Goal: Task Accomplishment & Management: Use online tool/utility

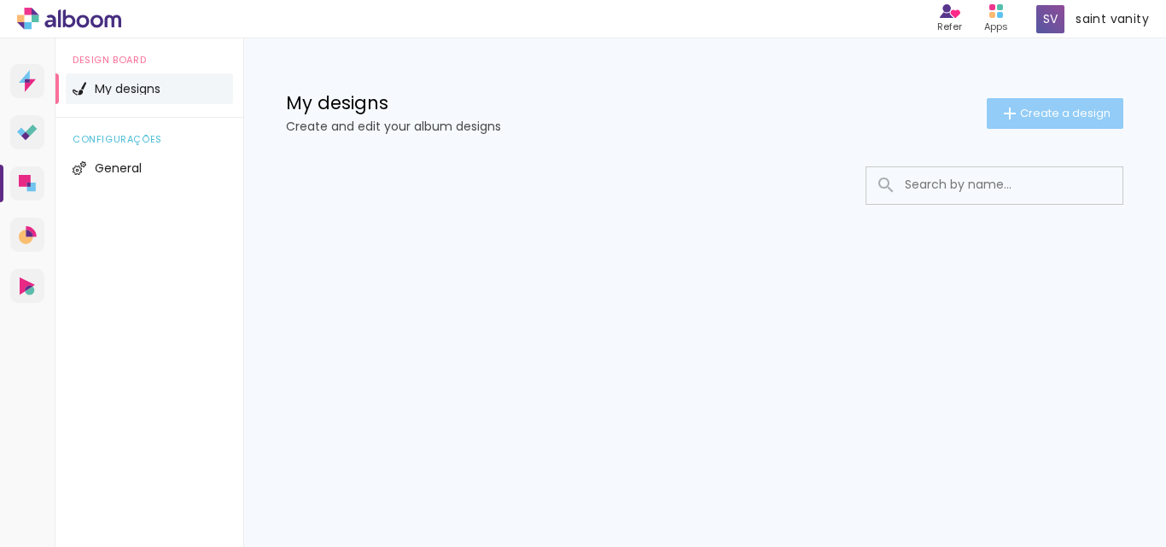
click at [1044, 121] on paper-button "Create a design" at bounding box center [1055, 113] width 137 height 31
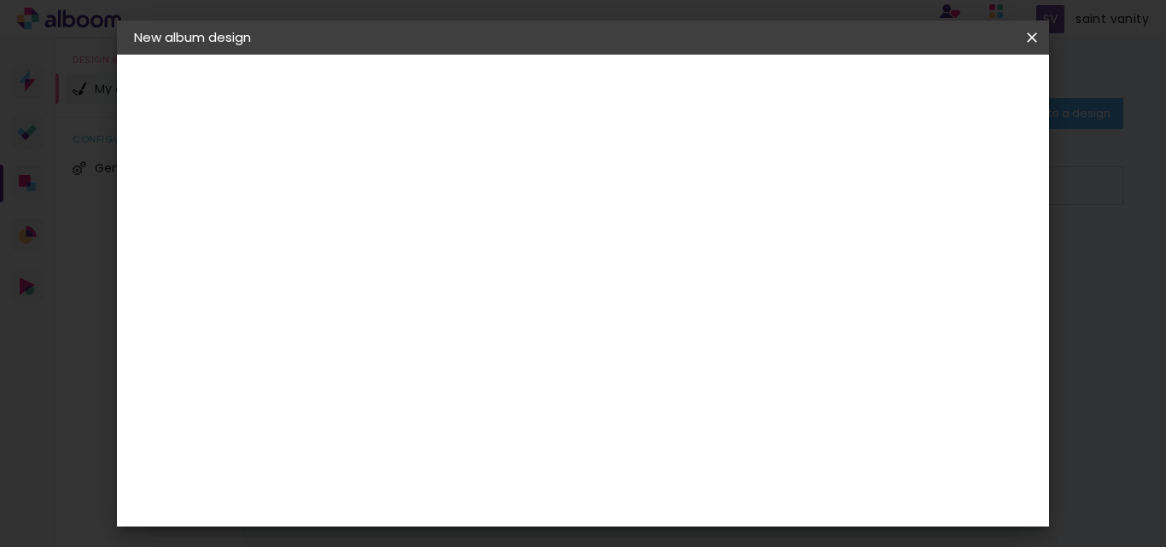
click at [413, 218] on input at bounding box center [413, 229] width 0 height 26
paste input "Saint Vanity: Fashion as Identity"
type input "Saint Vanity: Fashion as Identity"
type paper-input "Saint Vanity: Fashion as Identity"
click at [0, 0] on slot "Next" at bounding box center [0, 0] width 0 height 0
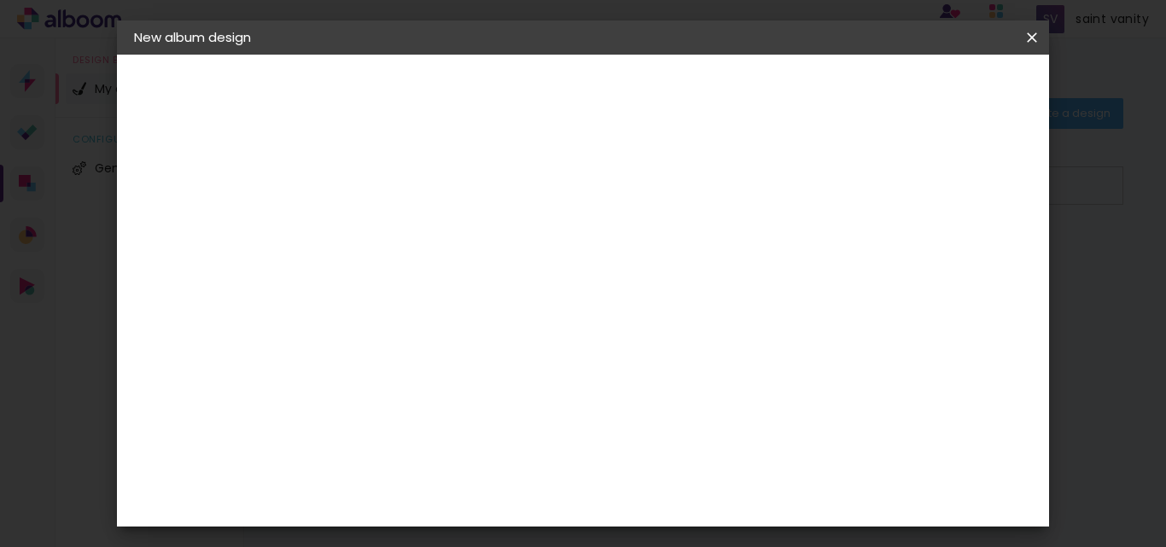
click at [454, 339] on paper-input-container at bounding box center [413, 344] width 96 height 38
drag, startPoint x: 452, startPoint y: 325, endPoint x: 692, endPoint y: 340, distance: 240.3
click at [592, 340] on album-spec-supplier-section at bounding box center [478, 281] width 227 height 230
type input "Saint Vanity"
type paper-input "Saint Vanity"
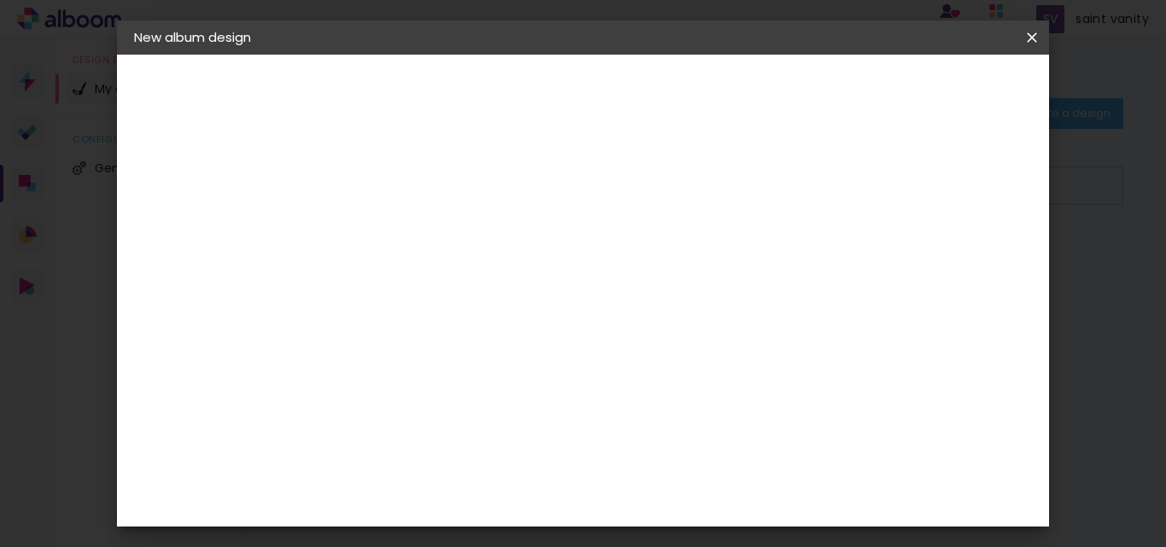
click at [460, 285] on paper-input-container "Operation country" at bounding box center [413, 292] width 96 height 38
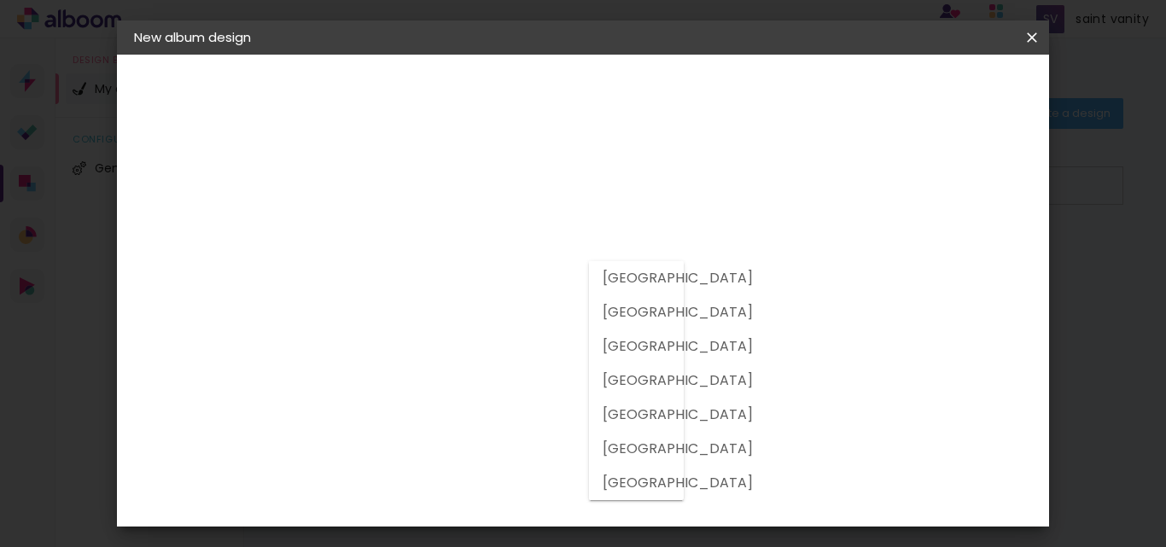
click at [0, 0] on slot "[GEOGRAPHIC_DATA]" at bounding box center [0, 0] width 0 height 0
type input "[GEOGRAPHIC_DATA]"
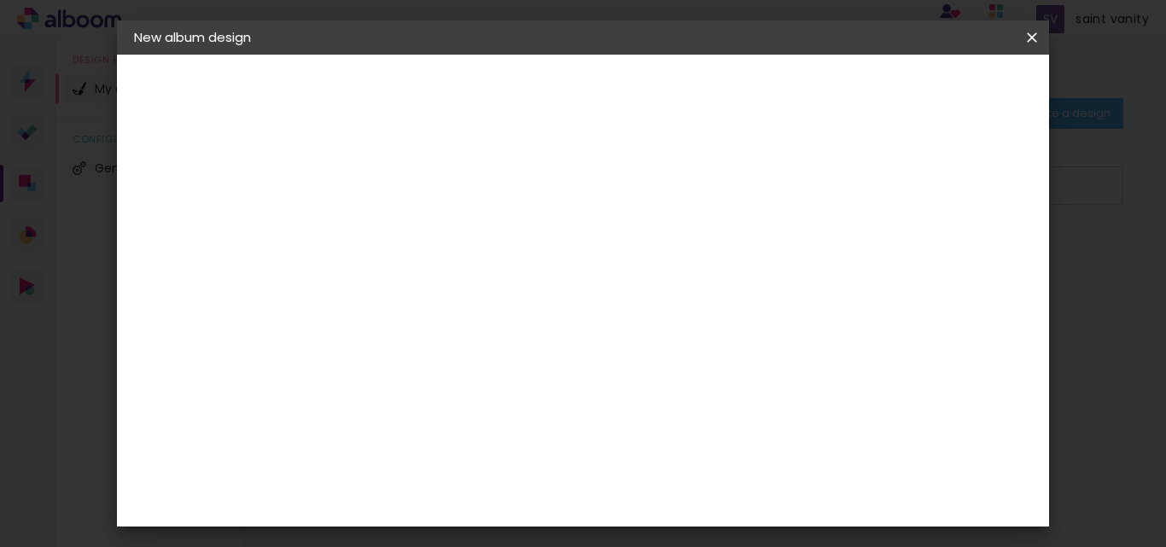
click at [610, 78] on div "Previous Next" at bounding box center [528, 90] width 162 height 29
click at [610, 92] on div "Previous Next" at bounding box center [528, 90] width 162 height 29
click at [0, 0] on slot "Free Size" at bounding box center [0, 0] width 0 height 0
click at [582, 345] on div "Suggest an album company" at bounding box center [549, 362] width 65 height 41
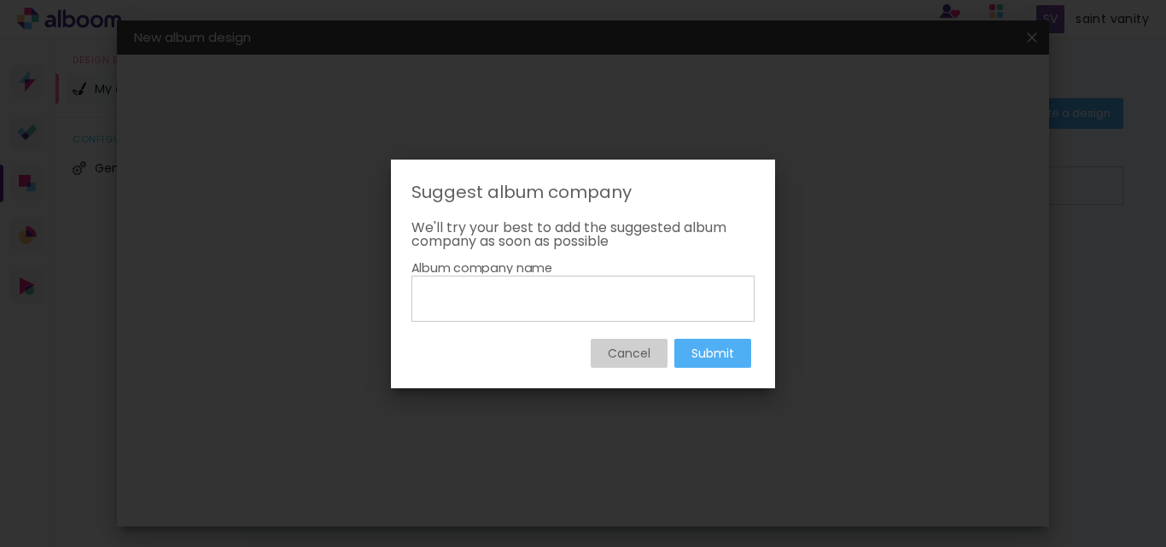
click at [487, 291] on input at bounding box center [582, 297] width 331 height 29
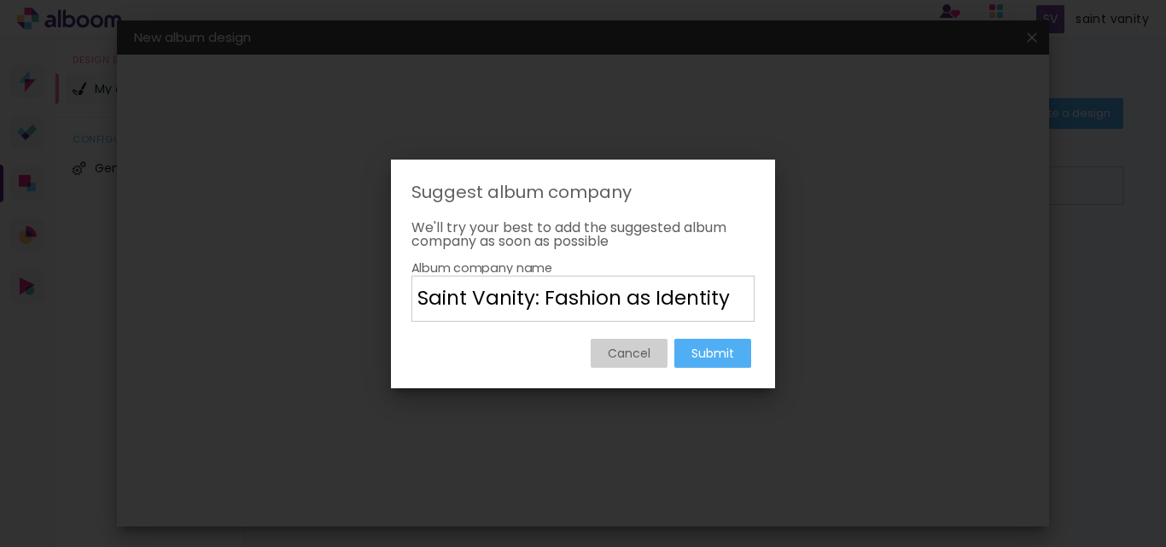
drag, startPoint x: 536, startPoint y: 297, endPoint x: 1056, endPoint y: 292, distance: 520.0
click at [1054, 292] on body "link( href="../../bower_components/polymer/polymer.html" rel="import" ) picture…" at bounding box center [583, 273] width 1166 height 547
type input "Saint Vanity"
type paper-input "Saint Vanity"
click at [695, 339] on paper-button "Submit" at bounding box center [712, 353] width 77 height 29
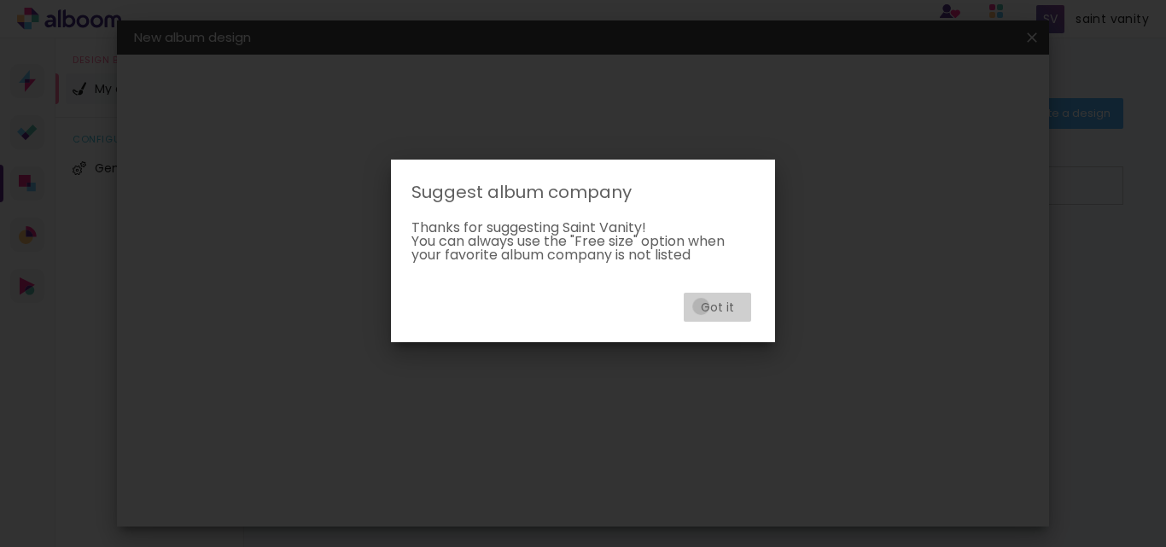
click at [0, 0] on slot "Got it" at bounding box center [0, 0] width 0 height 0
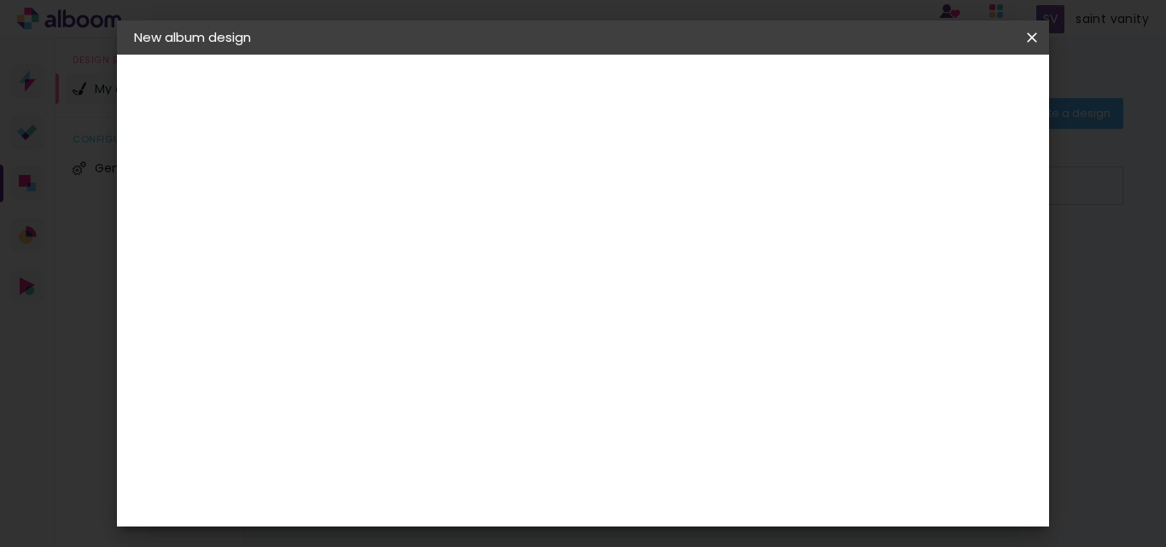
click at [0, 0] on slot "Next" at bounding box center [0, 0] width 0 height 0
click at [925, 96] on span "Start design" at bounding box center [890, 91] width 72 height 12
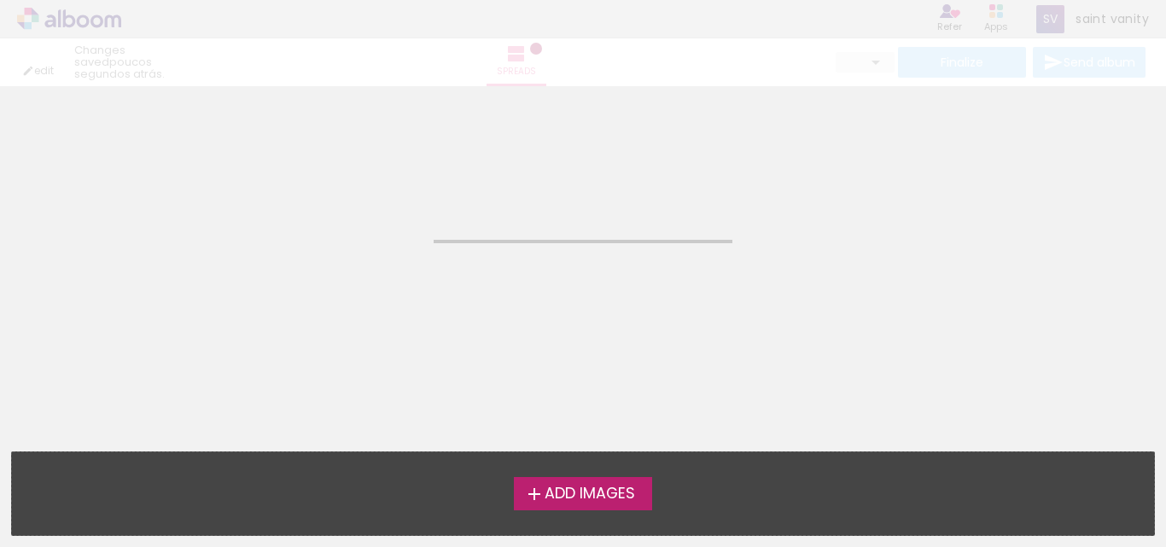
click at [582, 491] on span "Add Images" at bounding box center [590, 494] width 90 height 15
click at [0, 0] on input "file" at bounding box center [0, 0] width 0 height 0
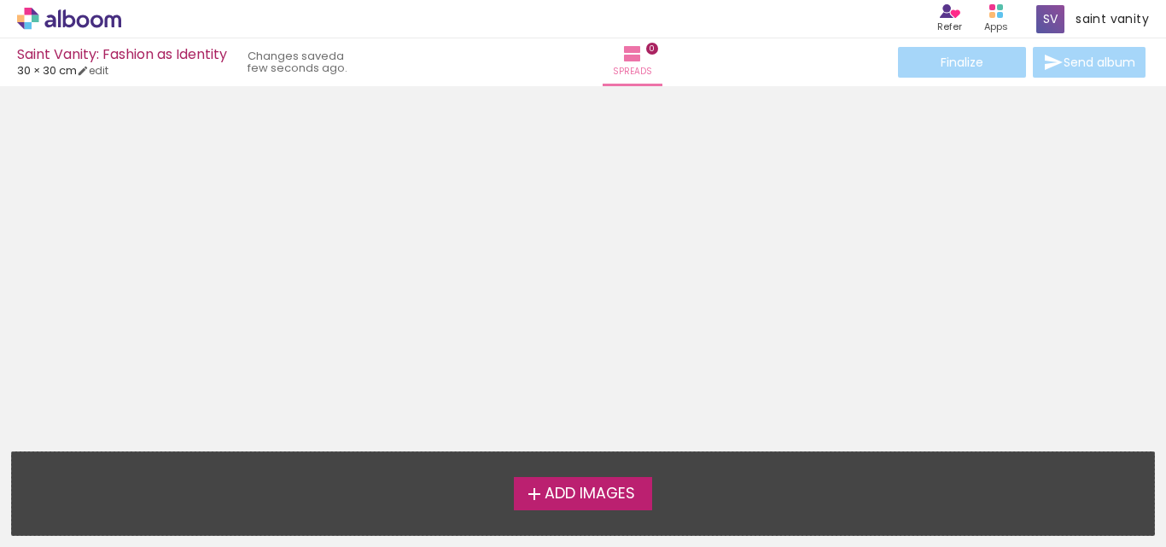
scroll to position [54, 0]
click at [1090, 68] on div "Finalize Send album" at bounding box center [1022, 62] width 254 height 31
click at [965, 65] on div "Finalize Send album" at bounding box center [1022, 62] width 254 height 31
click at [137, 50] on div "Saint Vanity: Fashion as Identity" at bounding box center [122, 56] width 210 height 16
click at [107, 67] on link "edit" at bounding box center [93, 70] width 32 height 15
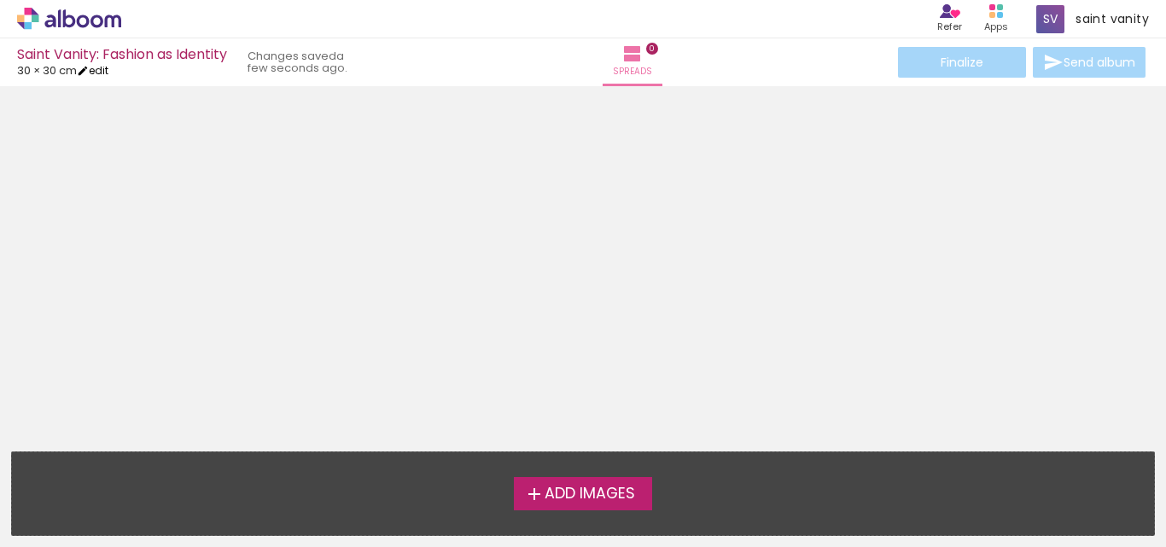
type input "30"
type input "60"
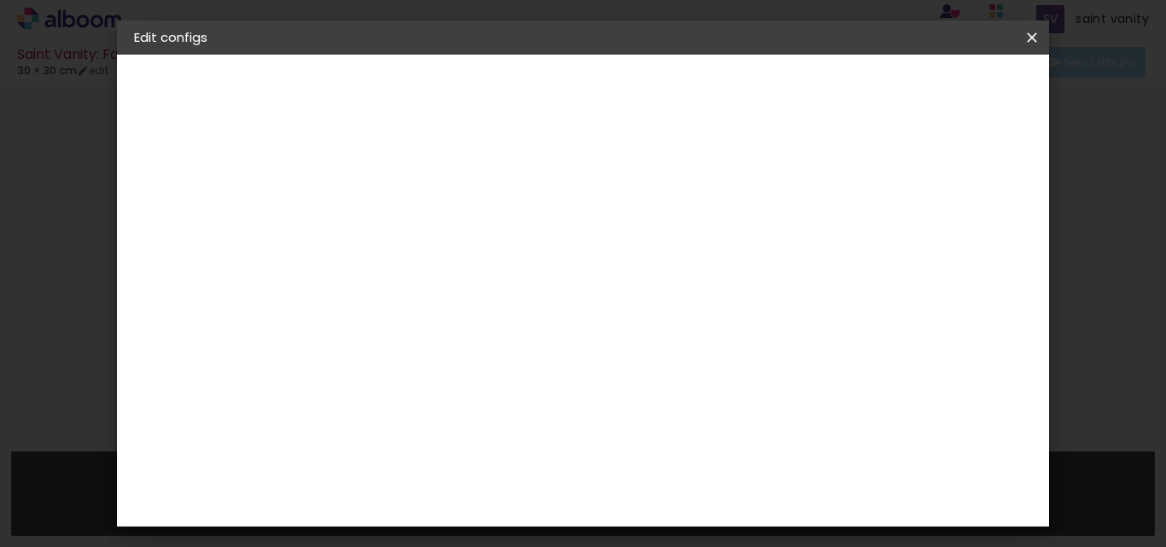
scroll to position [161, 0]
click at [522, 220] on div at bounding box center [477, 195] width 90 height 59
click at [196, 203] on div "Free size" at bounding box center [183, 211] width 26 height 24
click at [454, 333] on input at bounding box center [413, 343] width 84 height 21
paste input "[URL][DOMAIN_NAME]"
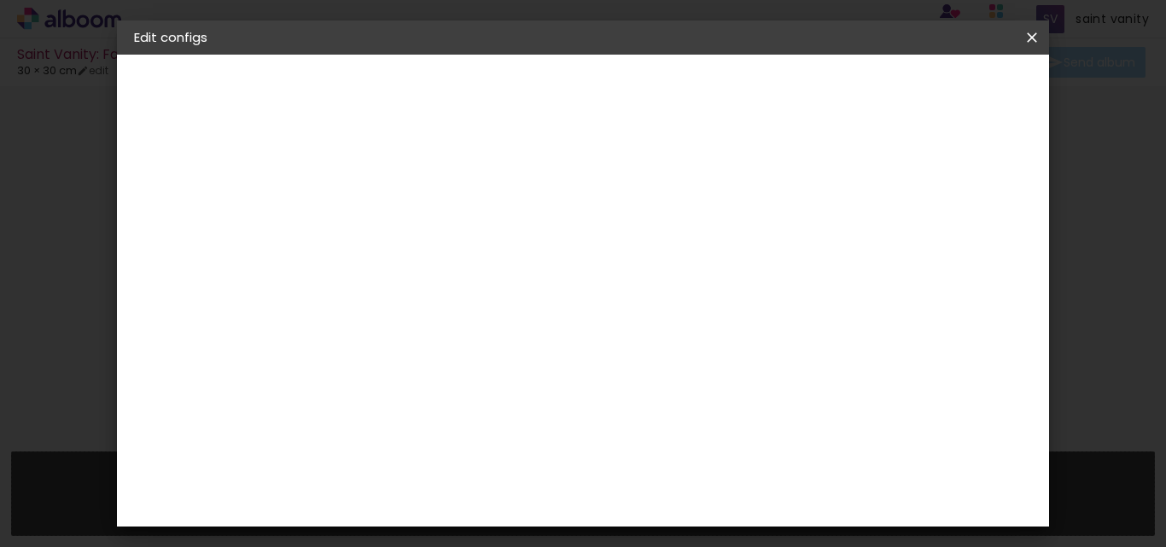
type input "[URL][DOMAIN_NAME]"
type paper-input "[URL][DOMAIN_NAME]"
click at [610, 90] on div "Previous Next" at bounding box center [528, 90] width 162 height 29
click at [441, 281] on input "text" at bounding box center [406, 291] width 70 height 21
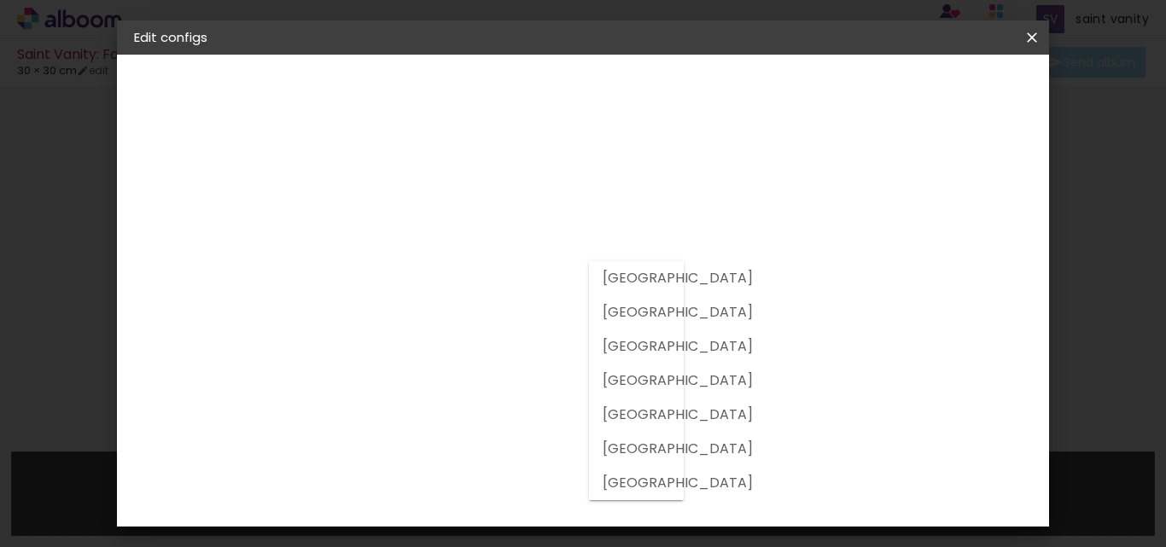
click at [623, 298] on paper-item "[GEOGRAPHIC_DATA]" at bounding box center [612, 312] width 47 height 34
type input "[GEOGRAPHIC_DATA]"
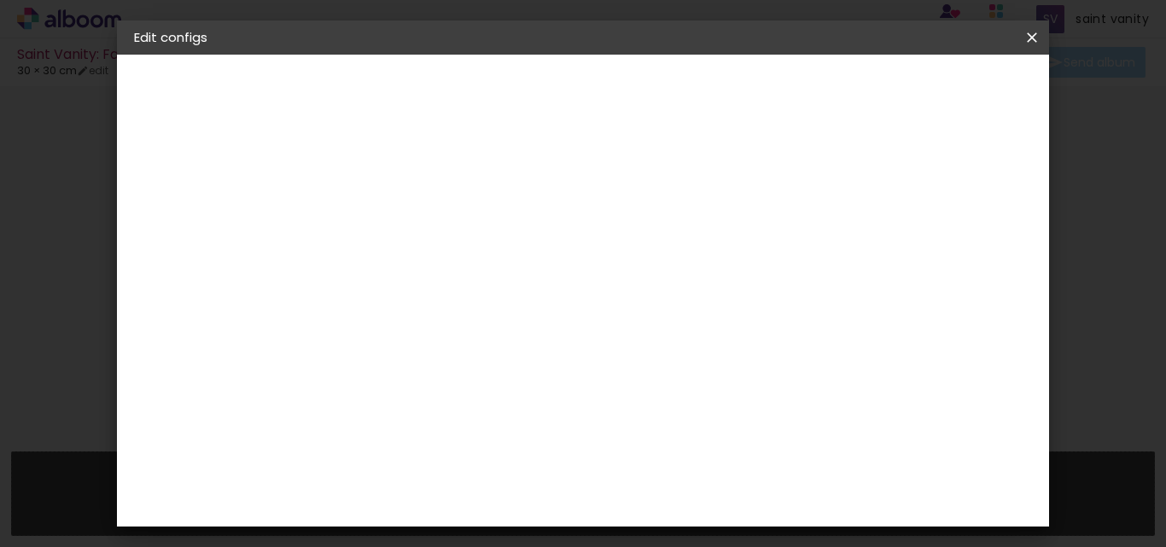
click at [582, 346] on div "Suggest an album company" at bounding box center [549, 362] width 65 height 41
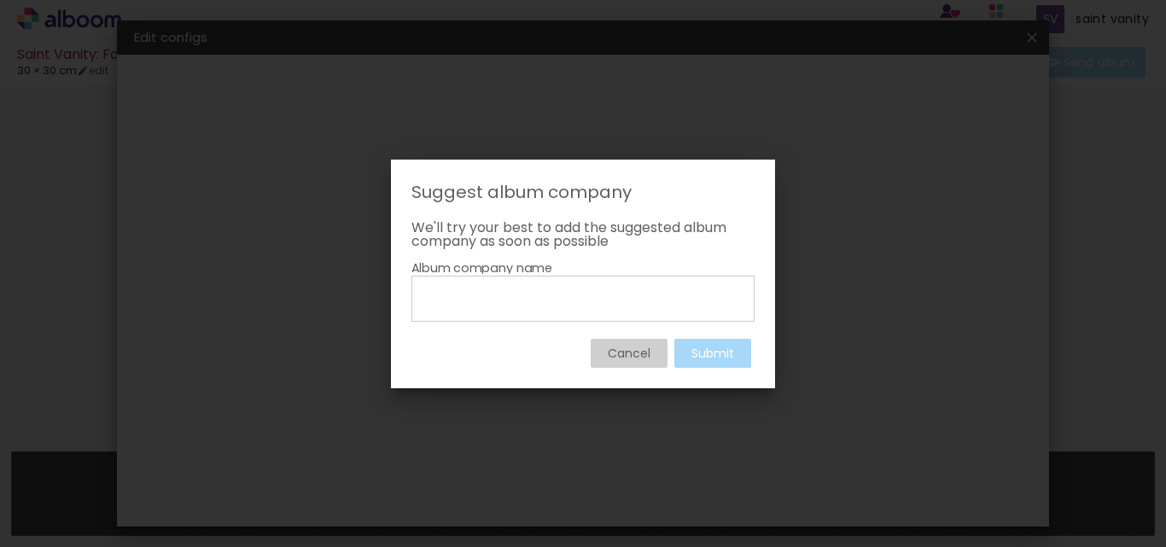
click at [563, 291] on input at bounding box center [582, 297] width 331 height 29
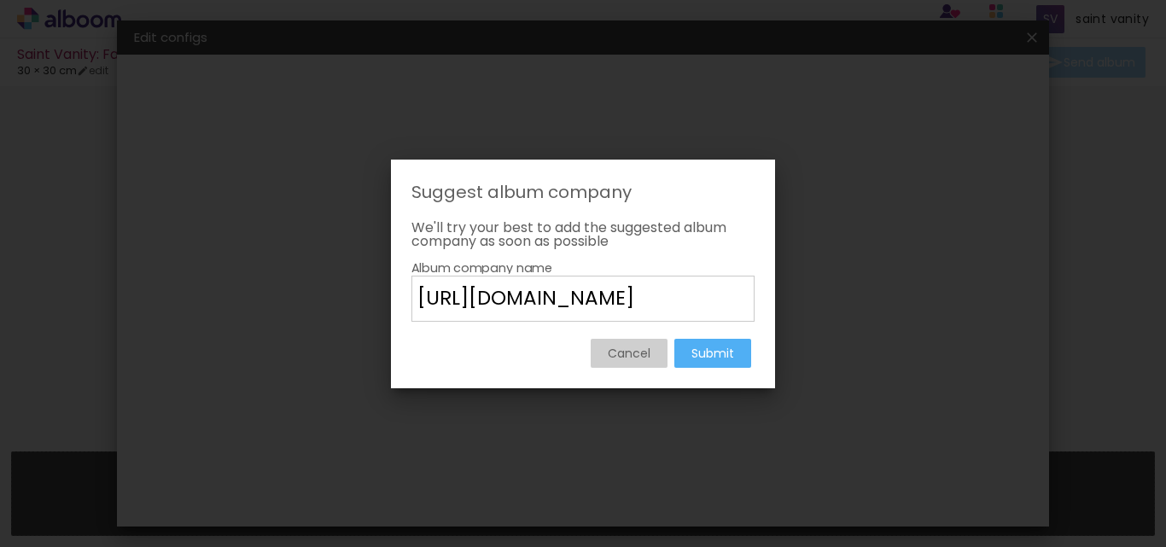
type input "[URL][DOMAIN_NAME]"
type paper-input "[URL][DOMAIN_NAME]"
click at [0, 0] on slot "Submit" at bounding box center [0, 0] width 0 height 0
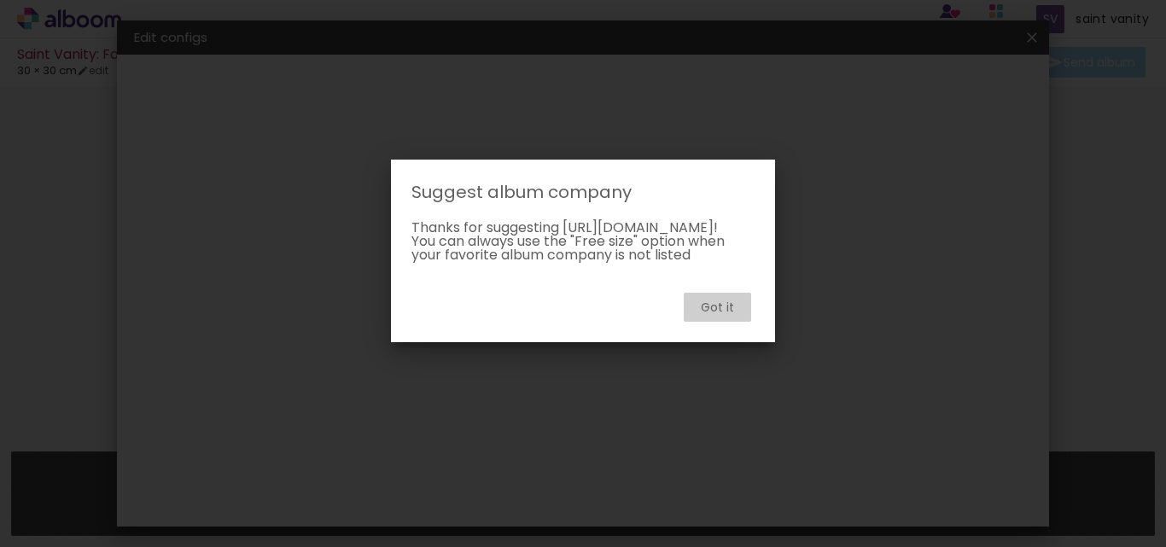
click at [718, 308] on paper-button "Got it" at bounding box center [717, 307] width 67 height 29
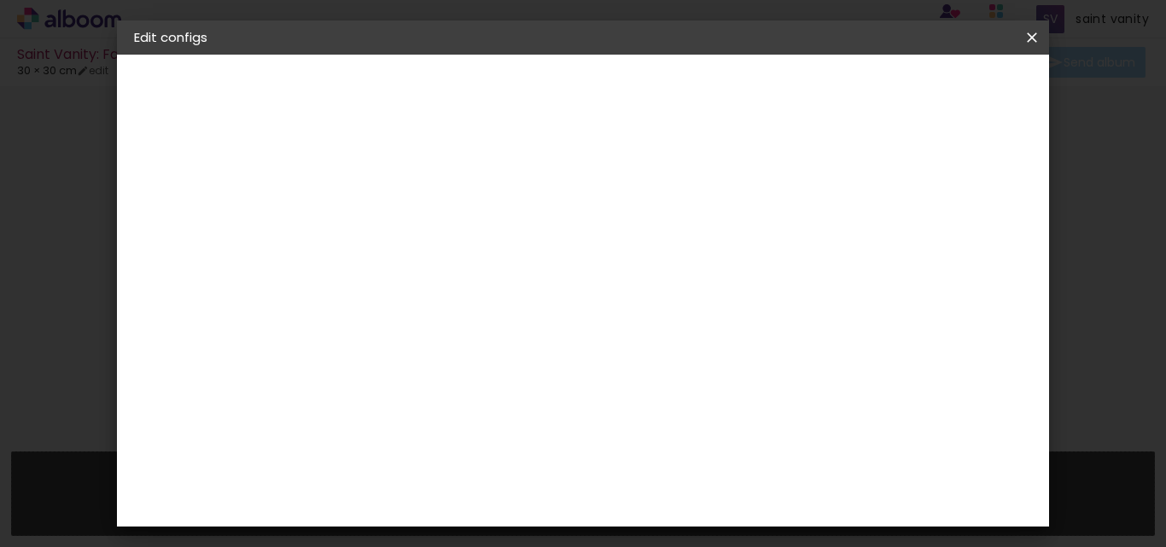
click at [610, 88] on div "Previous Next" at bounding box center [528, 90] width 162 height 29
click at [592, 266] on paper-item "Free Size" at bounding box center [536, 260] width 111 height 38
click at [460, 339] on paper-input-container "[URL][DOMAIN_NAME]" at bounding box center [413, 344] width 96 height 38
drag, startPoint x: 422, startPoint y: 320, endPoint x: 323, endPoint y: 325, distance: 99.2
click at [323, 55] on quentale-album-spec "Save configs Save configs" at bounding box center [583, 55] width 933 height 0
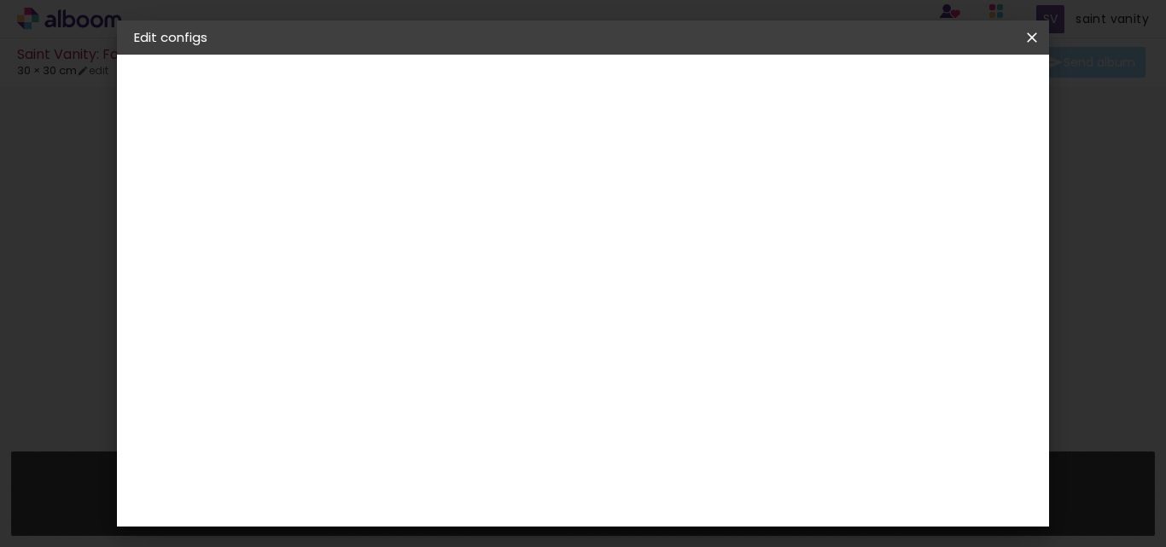
type input "[DOMAIN_NAME][URL]"
type paper-input "[DOMAIN_NAME][URL]"
click at [460, 325] on paper-input-container "[DOMAIN_NAME][URL]" at bounding box center [413, 344] width 96 height 38
click at [454, 333] on input "[DOMAIN_NAME][URL]" at bounding box center [413, 343] width 84 height 21
type input "saintvanity"
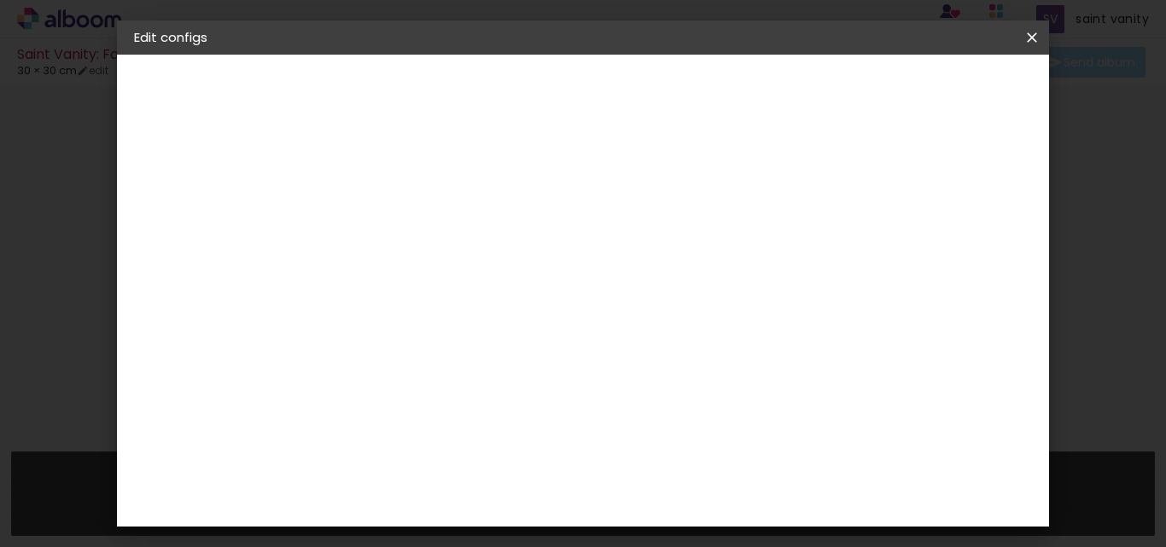
type paper-input "saintvanity"
click at [582, 354] on div "Suggest an album company" at bounding box center [549, 362] width 65 height 41
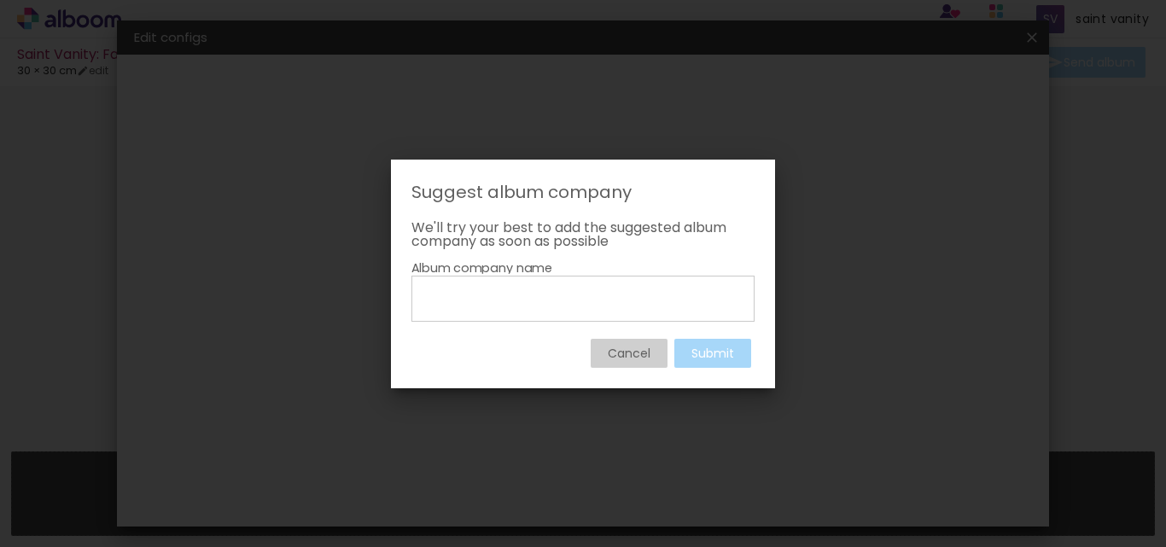
click at [549, 320] on paper-input-container "Album company name" at bounding box center [583, 299] width 343 height 46
click at [596, 303] on input at bounding box center [582, 297] width 331 height 29
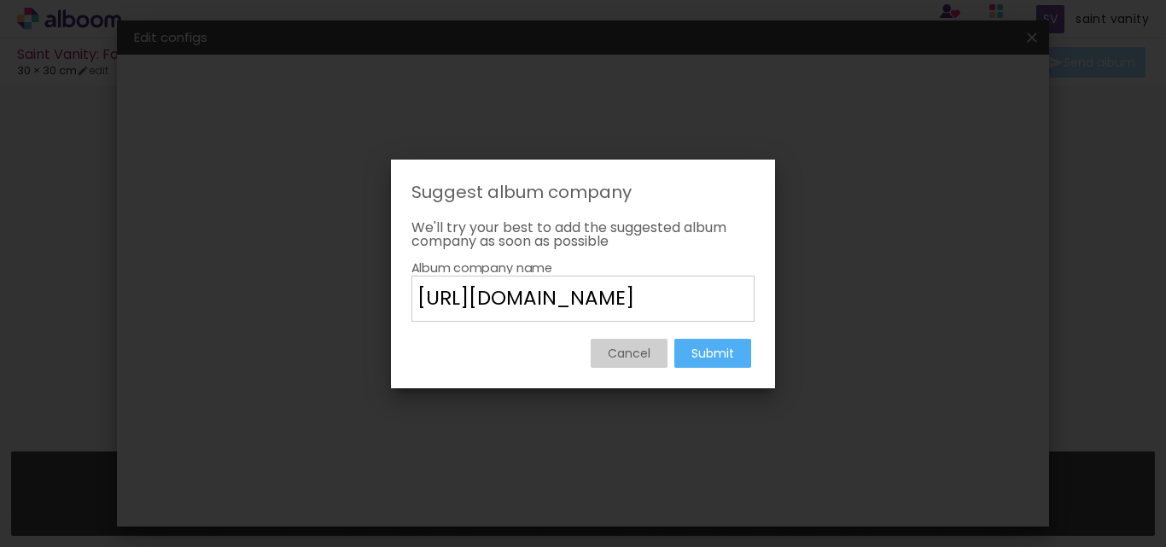
drag, startPoint x: 496, startPoint y: 295, endPoint x: 410, endPoint y: 301, distance: 86.4
click at [410, 301] on iron-pages "We'll try your best to add the suggested album company as soon as possible Canc…" at bounding box center [583, 294] width 384 height 147
click at [625, 294] on input "[URL][DOMAIN_NAME]" at bounding box center [582, 297] width 331 height 29
click at [672, 299] on input "[URL][DOMAIN_NAME]" at bounding box center [582, 297] width 331 height 29
drag, startPoint x: 491, startPoint y: 295, endPoint x: 400, endPoint y: 315, distance: 93.6
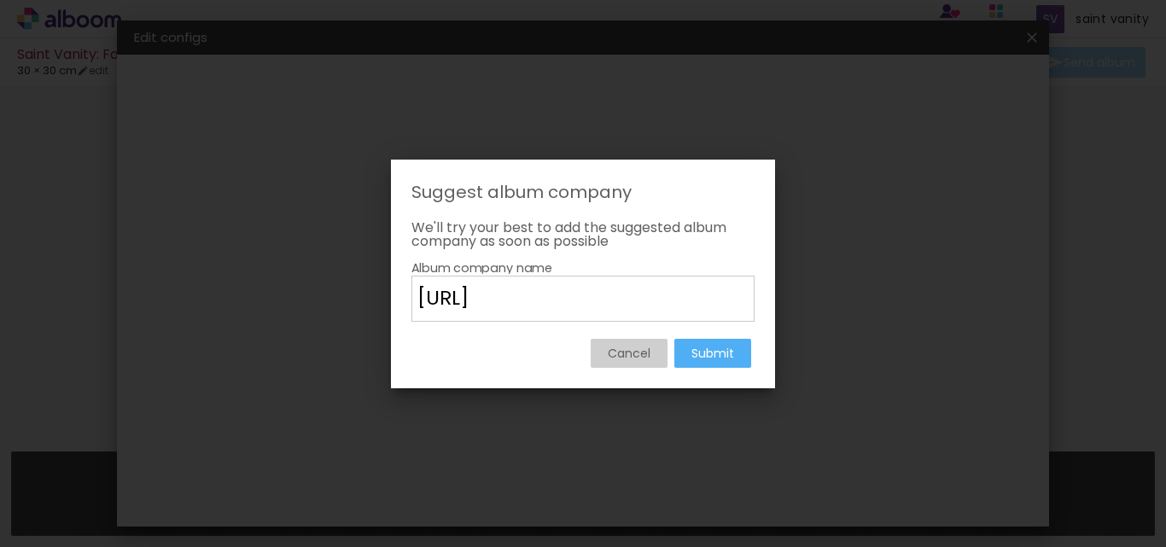
click at [400, 315] on iron-pages "We'll try your best to add the suggested album company as soon as possible Canc…" at bounding box center [583, 294] width 384 height 147
type input "saintvanity"
type paper-input "saintvanity"
click at [0, 0] on slot "Submit" at bounding box center [0, 0] width 0 height 0
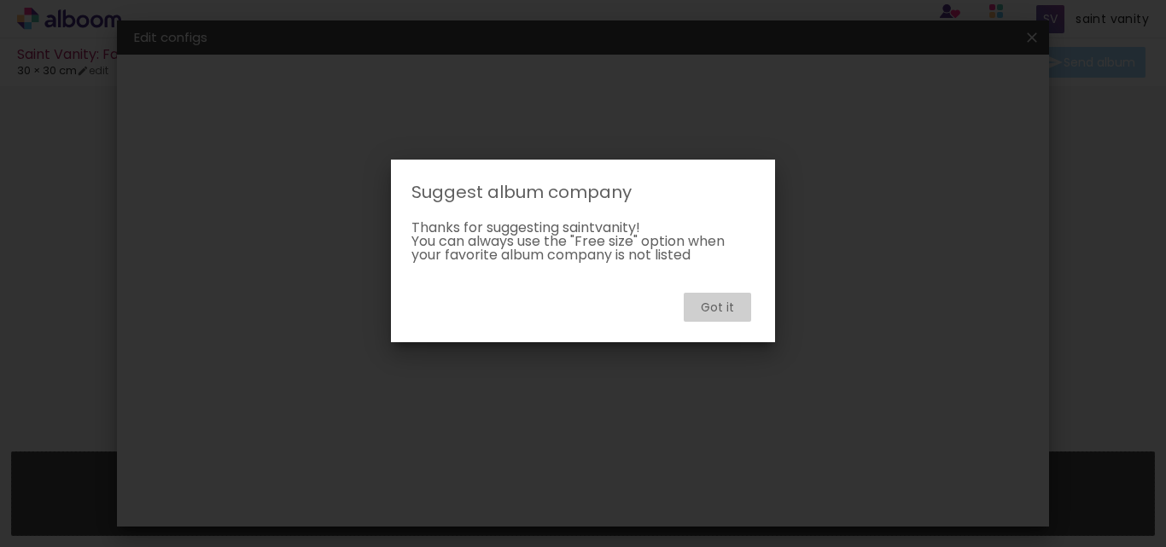
click at [0, 0] on slot "Got it" at bounding box center [0, 0] width 0 height 0
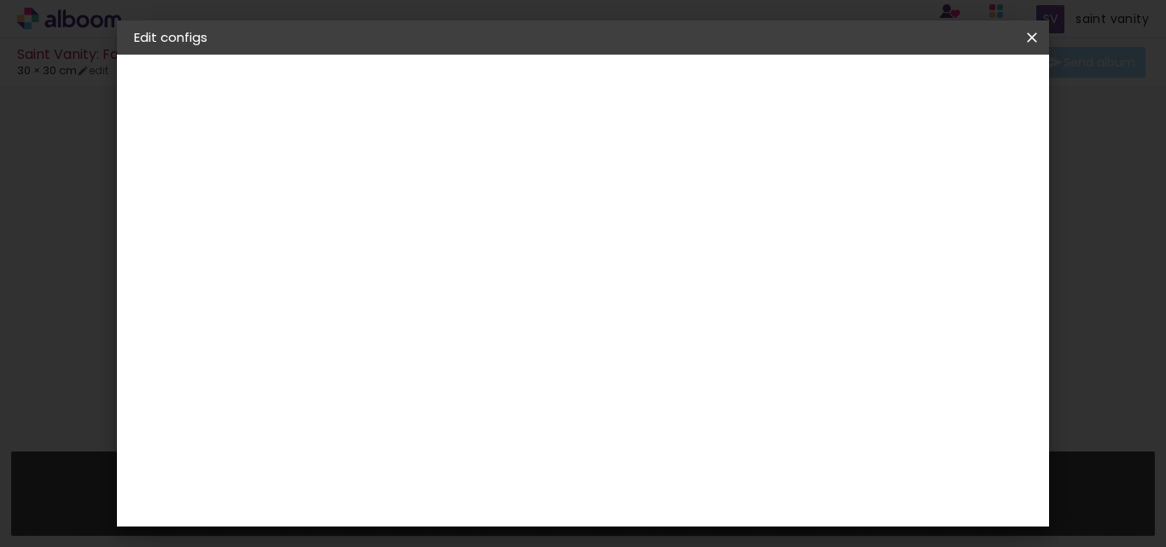
click at [454, 333] on input "saintvanity" at bounding box center [413, 343] width 84 height 21
paste input "[URL][DOMAIN_NAME]"
type input "[URL][DOMAIN_NAME]"
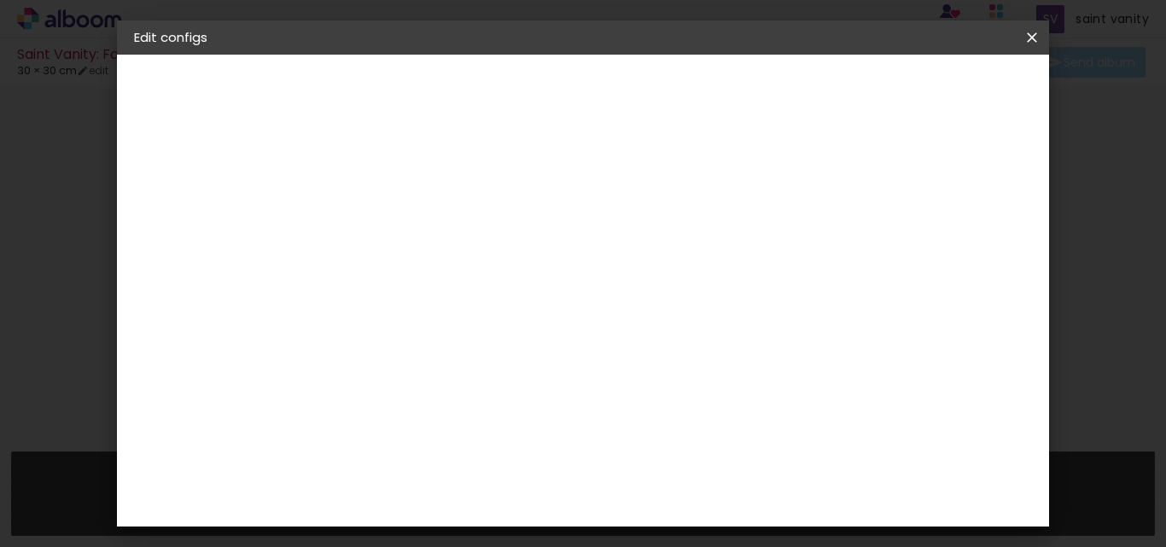
type paper-input "[URL][DOMAIN_NAME]"
click at [0, 0] on slot "Next" at bounding box center [0, 0] width 0 height 0
click at [708, 89] on span "Save configs" at bounding box center [685, 97] width 44 height 24
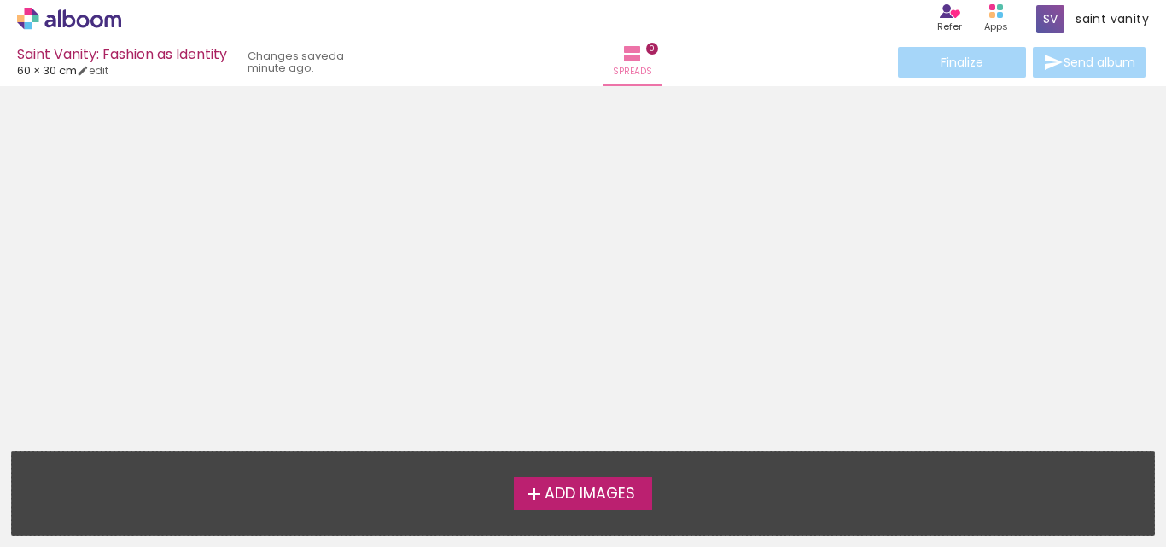
click at [139, 54] on div "Saint Vanity: Fashion as Identity" at bounding box center [122, 56] width 210 height 16
click at [602, 487] on span "Add Images" at bounding box center [590, 494] width 90 height 15
click at [0, 0] on input "file" at bounding box center [0, 0] width 0 height 0
click at [1065, 15] on div "saint vanity Alboom Account" at bounding box center [1093, 19] width 126 height 33
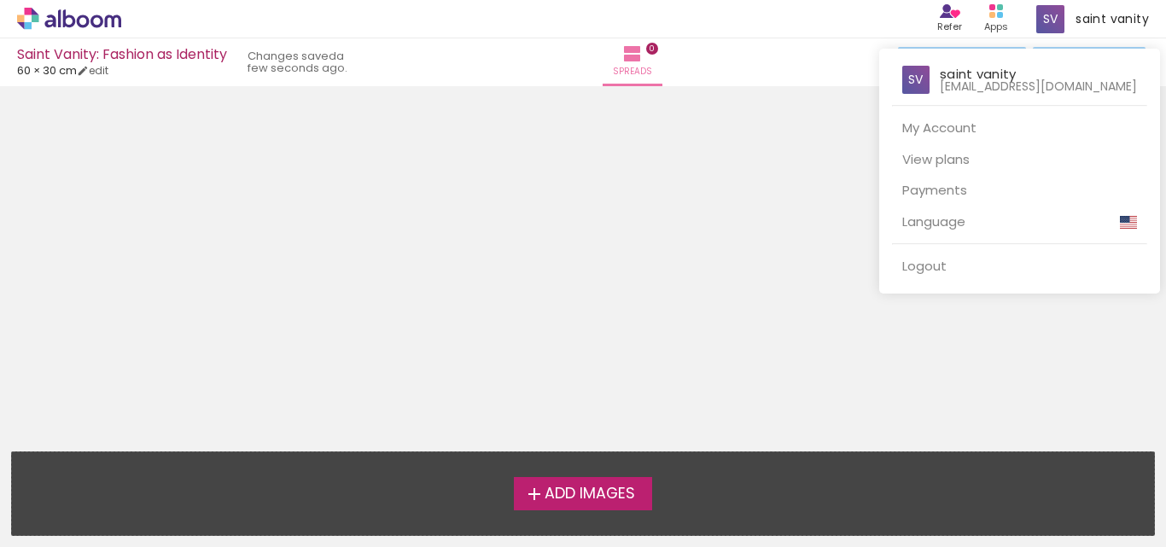
click at [646, 291] on div at bounding box center [583, 273] width 1166 height 547
